Goal: Browse casually: Explore the website without a specific task or goal

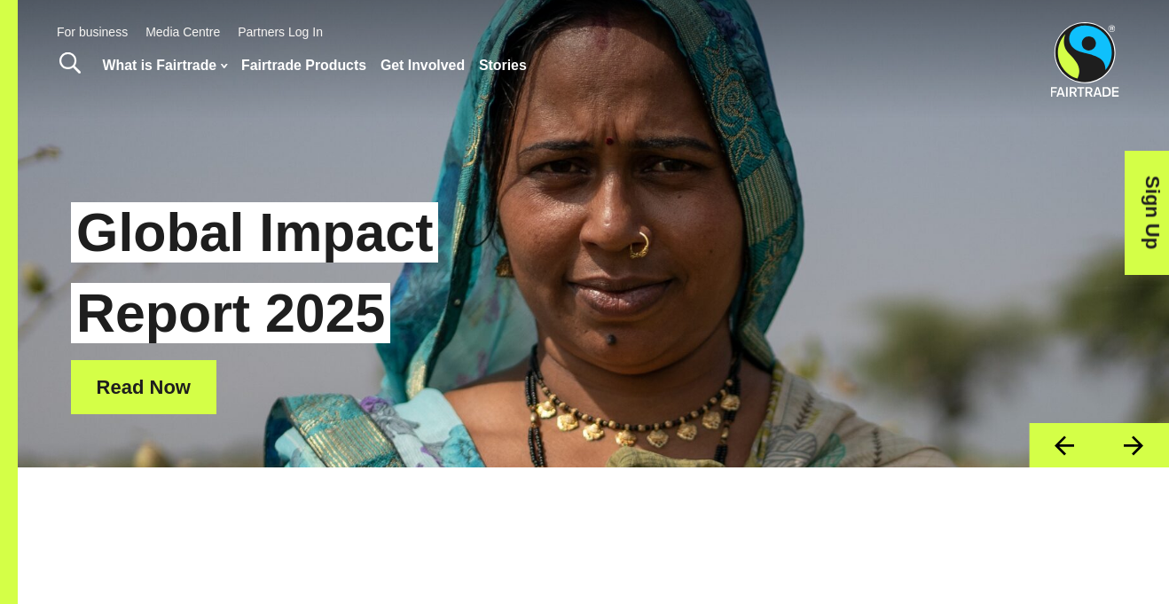
click at [1156, 449] on button "Next" at bounding box center [1134, 445] width 70 height 45
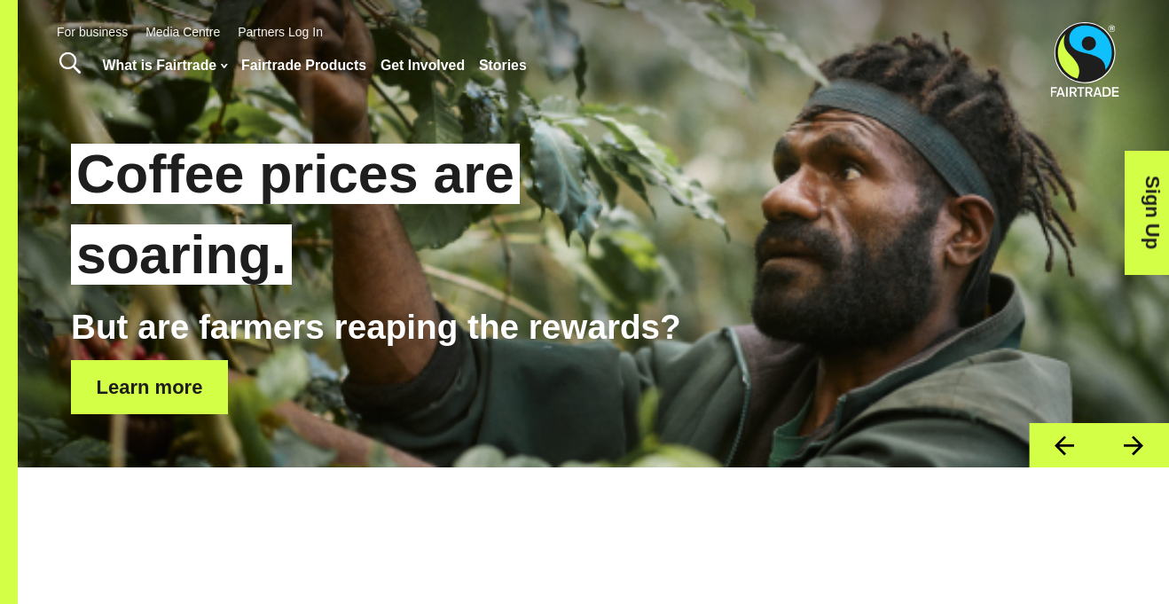
click at [1153, 449] on button "Next" at bounding box center [1134, 445] width 70 height 45
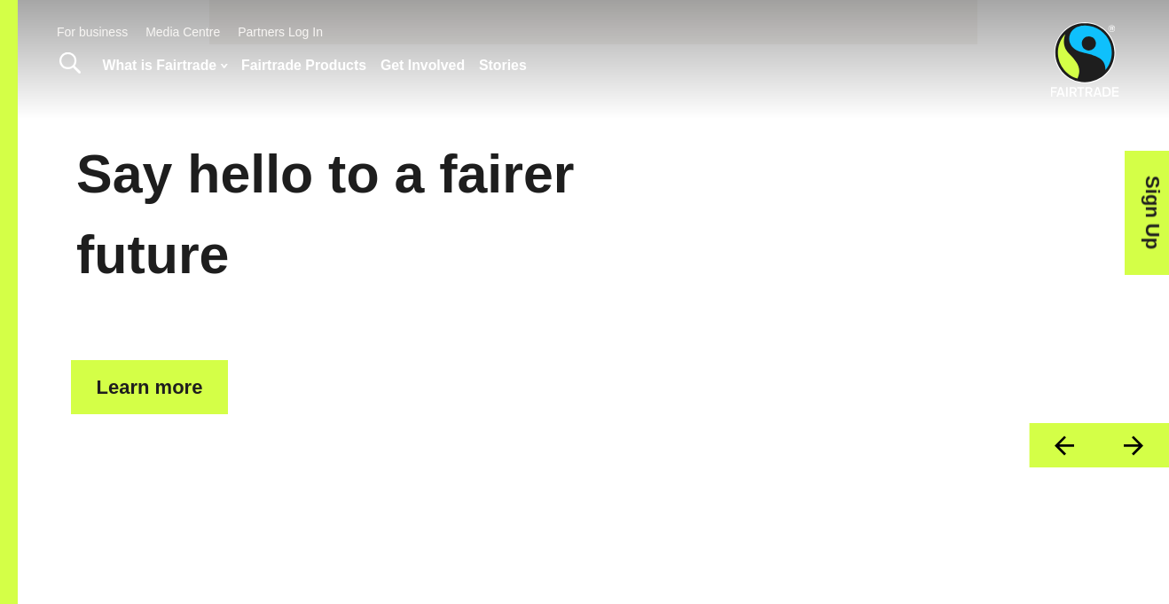
click at [1059, 448] on button "Previous" at bounding box center [1064, 445] width 70 height 45
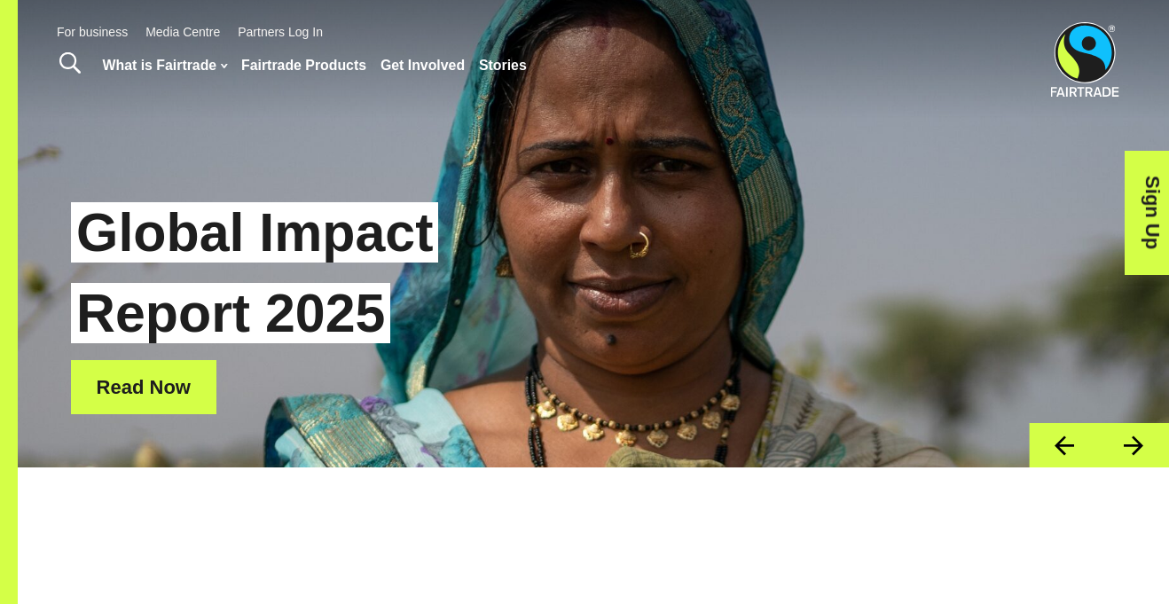
click at [1126, 431] on button "Next" at bounding box center [1134, 445] width 70 height 45
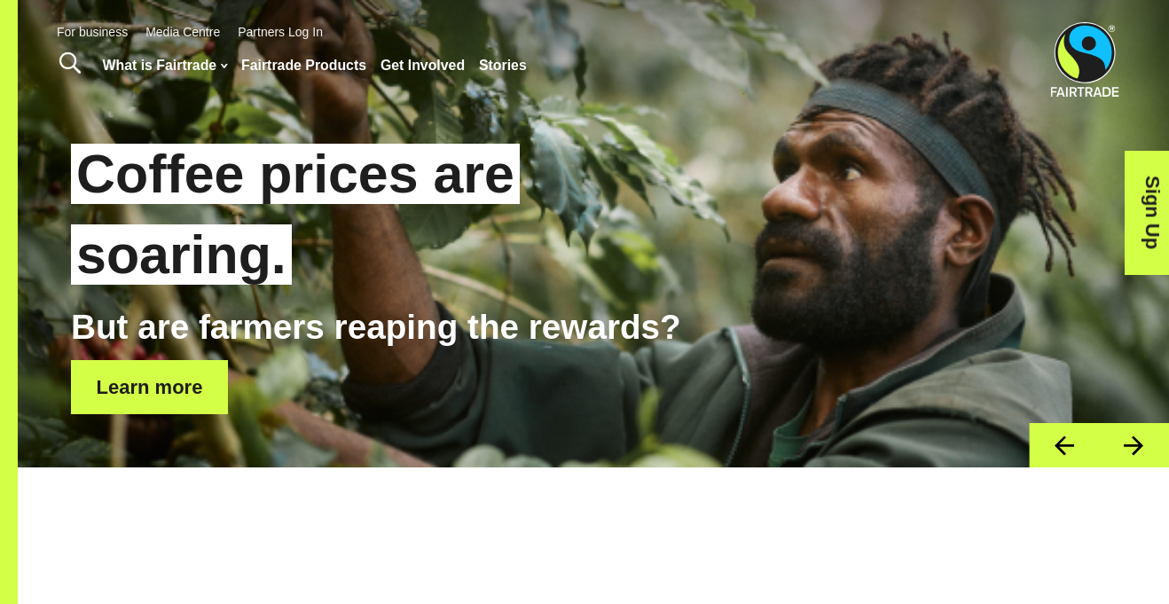
click at [1125, 432] on button "Next" at bounding box center [1134, 445] width 70 height 45
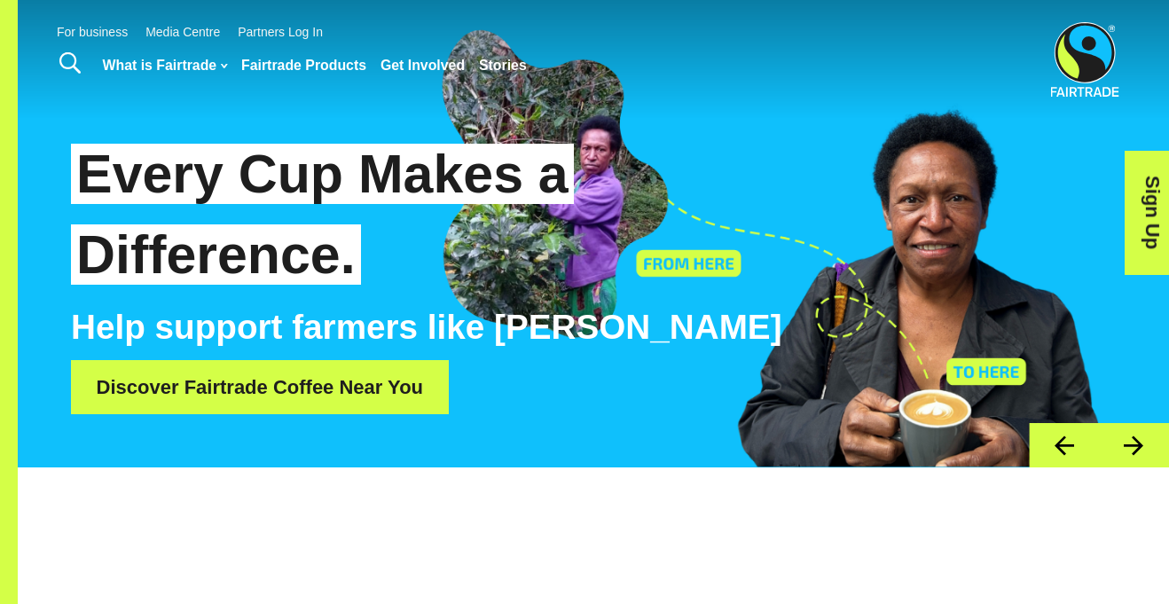
click at [1125, 433] on button "Next" at bounding box center [1134, 445] width 70 height 45
